Goal: Navigation & Orientation: Find specific page/section

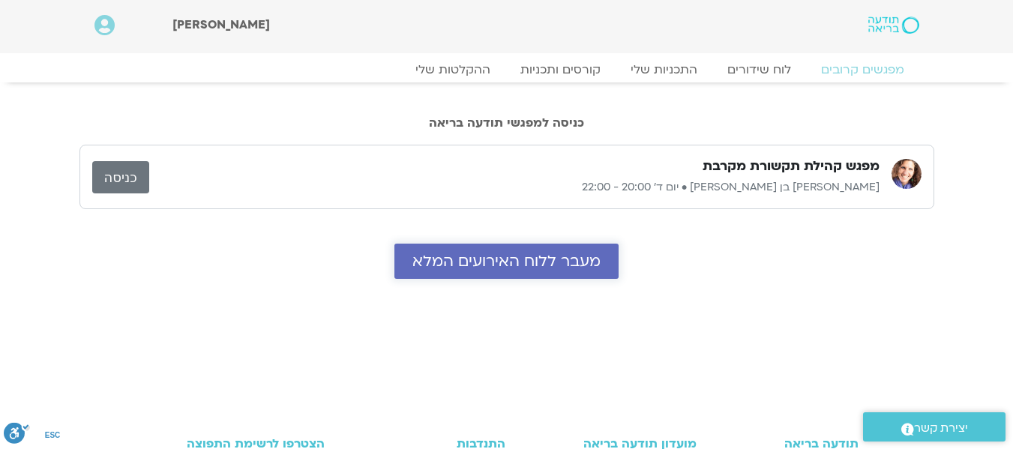
click at [492, 268] on span "מעבר ללוח האירועים המלא" at bounding box center [506, 261] width 188 height 17
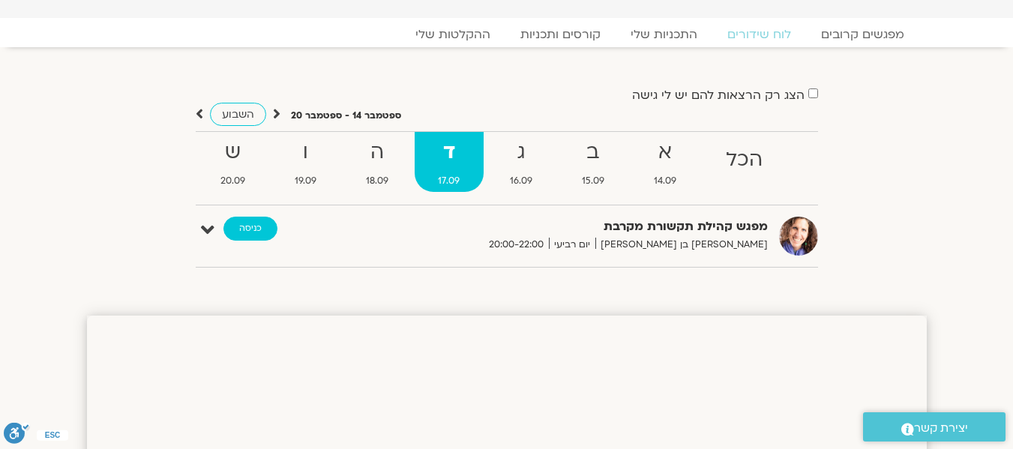
click at [249, 234] on link "כניסה" at bounding box center [250, 229] width 54 height 24
